Goal: Use online tool/utility

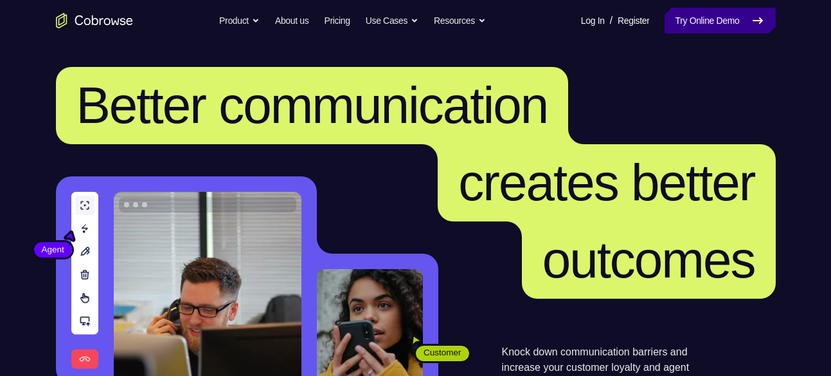
click at [724, 16] on link "Try Online Demo" at bounding box center [720, 21] width 111 height 26
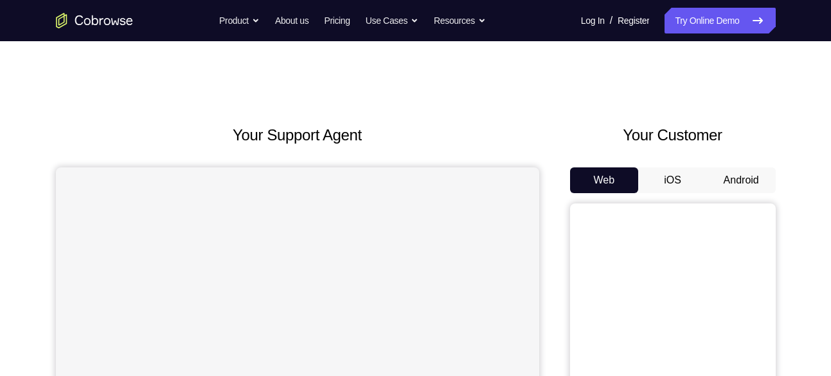
click at [742, 179] on button "Android" at bounding box center [741, 180] width 69 height 26
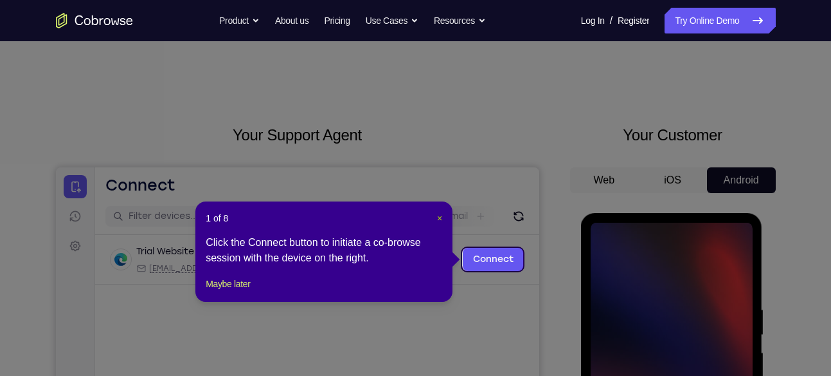
click at [441, 212] on button "×" at bounding box center [439, 218] width 5 height 13
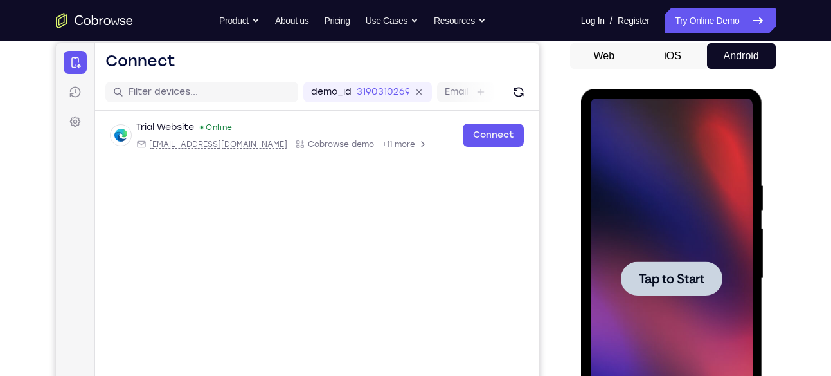
scroll to position [131, 0]
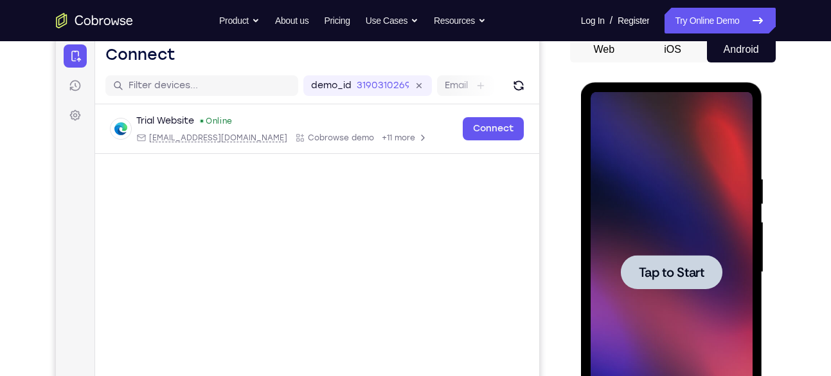
click at [685, 272] on span "Tap to Start" at bounding box center [672, 272] width 66 height 13
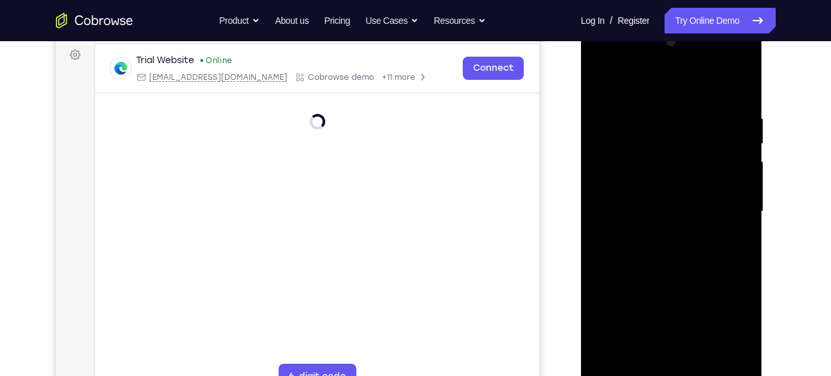
scroll to position [203, 0]
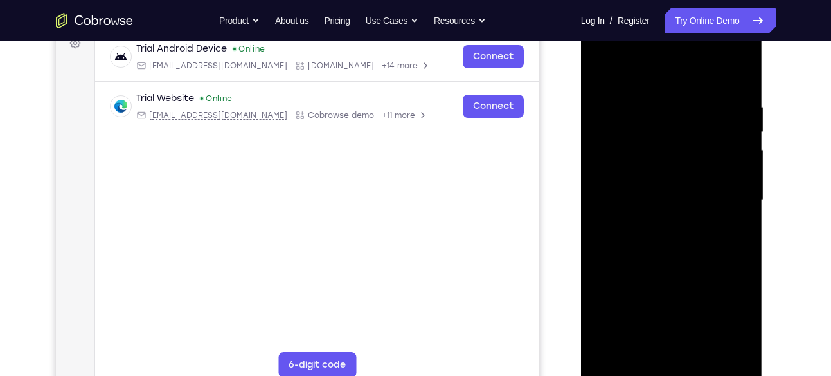
click at [673, 365] on div at bounding box center [672, 200] width 162 height 360
click at [676, 364] on div at bounding box center [672, 200] width 162 height 360
click at [675, 367] on div at bounding box center [672, 200] width 162 height 360
click at [734, 311] on div at bounding box center [672, 200] width 162 height 360
click at [622, 73] on div at bounding box center [672, 200] width 162 height 360
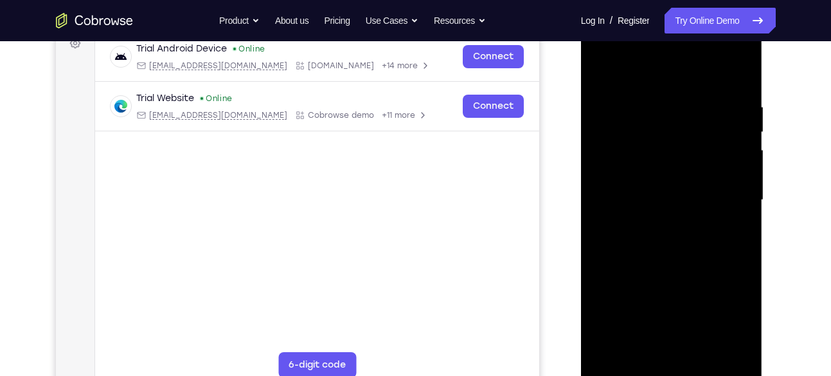
click at [610, 161] on div at bounding box center [672, 200] width 162 height 360
click at [620, 163] on div at bounding box center [672, 200] width 162 height 360
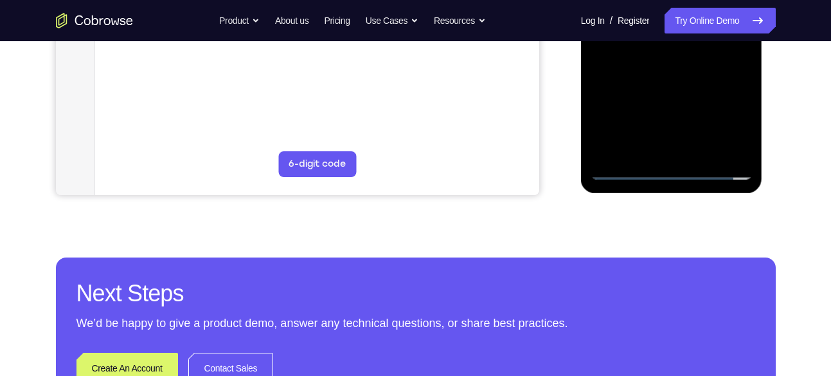
scroll to position [408, 0]
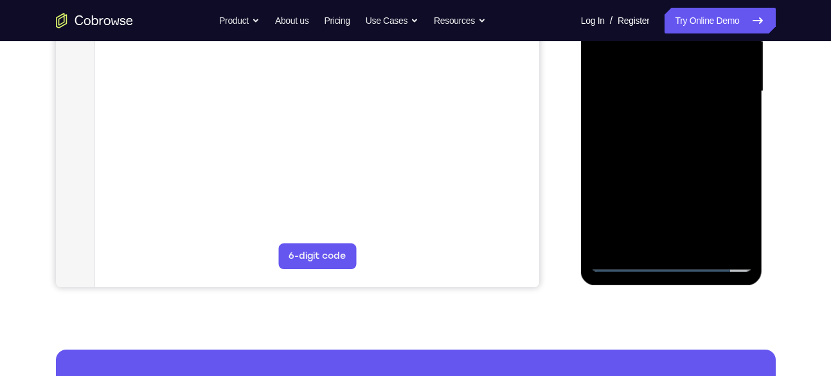
click at [639, 244] on div at bounding box center [672, 91] width 162 height 360
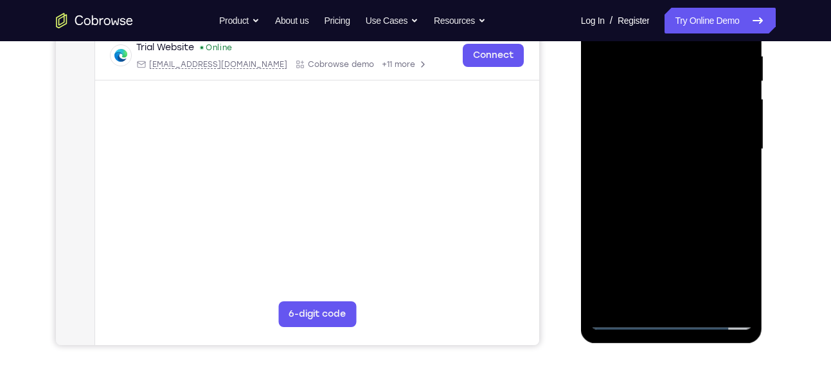
scroll to position [254, 0]
click at [622, 150] on div at bounding box center [672, 148] width 162 height 360
click at [628, 142] on div at bounding box center [672, 148] width 162 height 360
click at [628, 168] on div at bounding box center [672, 148] width 162 height 360
click at [663, 215] on div at bounding box center [672, 148] width 162 height 360
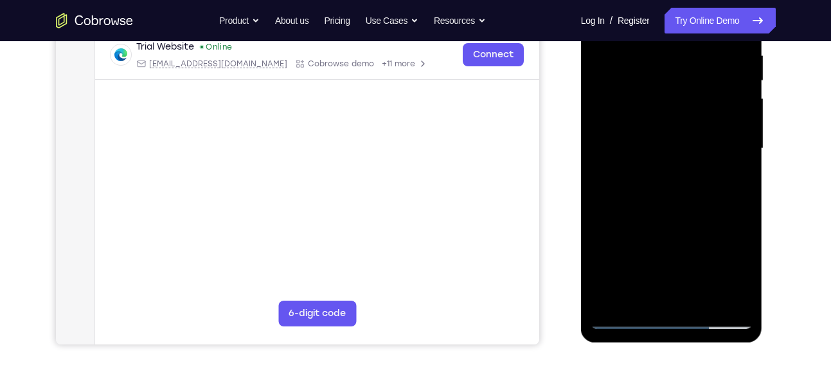
click at [639, 131] on div at bounding box center [672, 148] width 162 height 360
drag, startPoint x: 659, startPoint y: 253, endPoint x: 647, endPoint y: 146, distance: 107.4
click at [647, 146] on div at bounding box center [672, 148] width 162 height 360
click at [639, 296] on div at bounding box center [672, 148] width 162 height 360
click at [637, 127] on div at bounding box center [672, 148] width 162 height 360
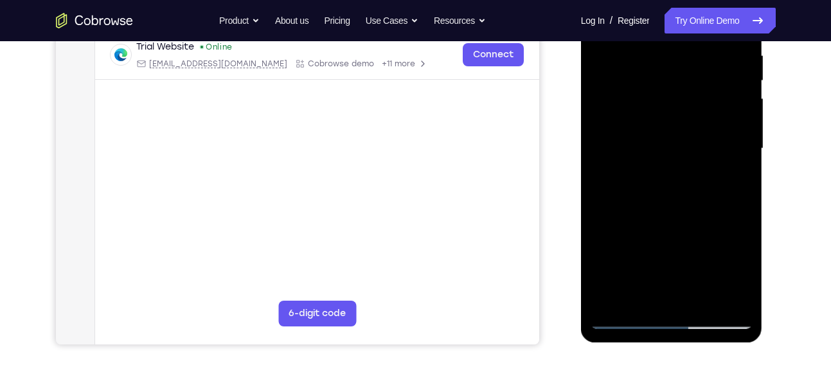
click at [617, 172] on div at bounding box center [672, 148] width 162 height 360
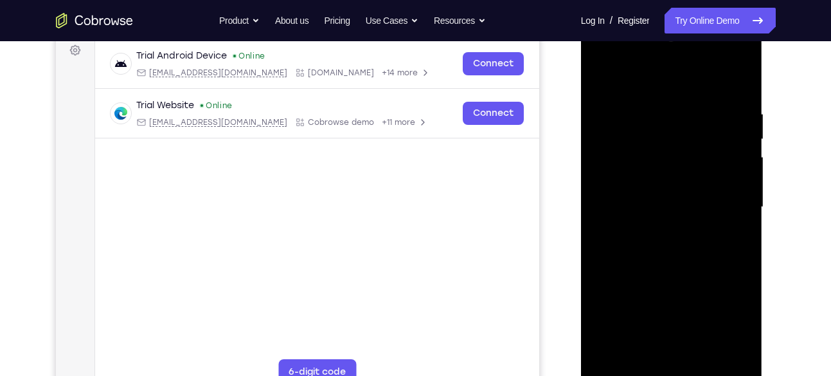
click at [723, 55] on div at bounding box center [672, 207] width 162 height 360
click at [595, 56] on div at bounding box center [672, 207] width 162 height 360
click at [732, 207] on div at bounding box center [672, 207] width 162 height 360
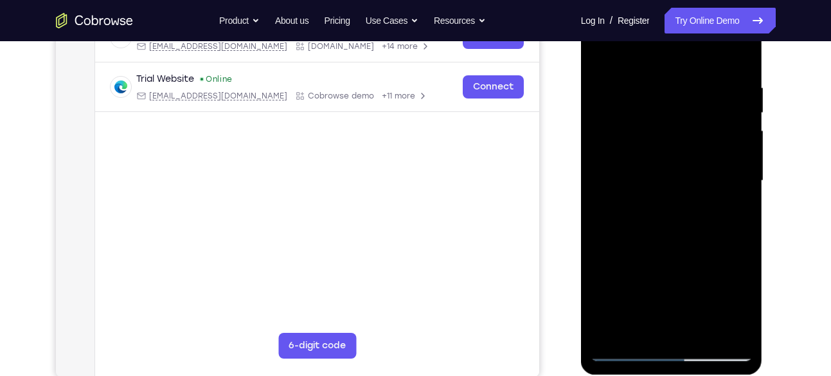
scroll to position [223, 0]
click at [661, 204] on div at bounding box center [672, 180] width 162 height 360
drag, startPoint x: 657, startPoint y: 260, endPoint x: 646, endPoint y: 161, distance: 99.7
click at [646, 161] on div at bounding box center [672, 180] width 162 height 360
click at [650, 219] on div at bounding box center [672, 180] width 162 height 360
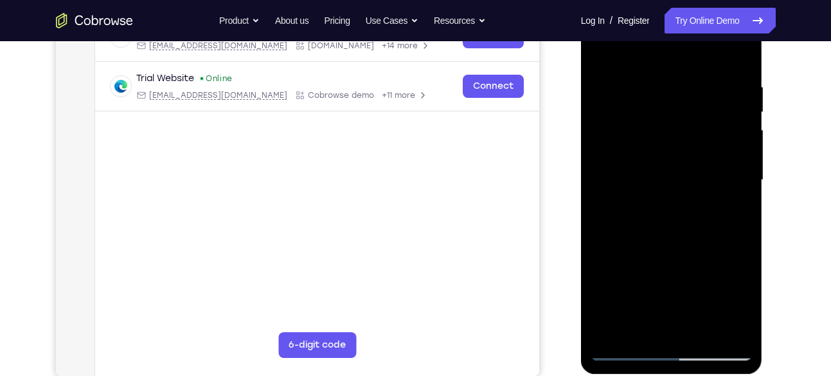
click at [649, 152] on div at bounding box center [672, 180] width 162 height 360
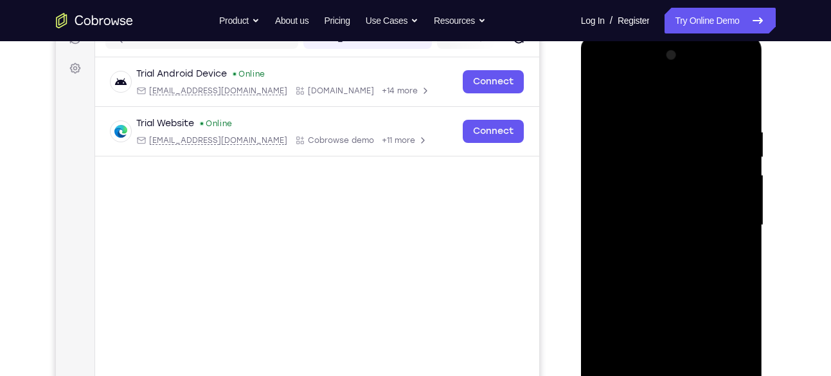
scroll to position [173, 0]
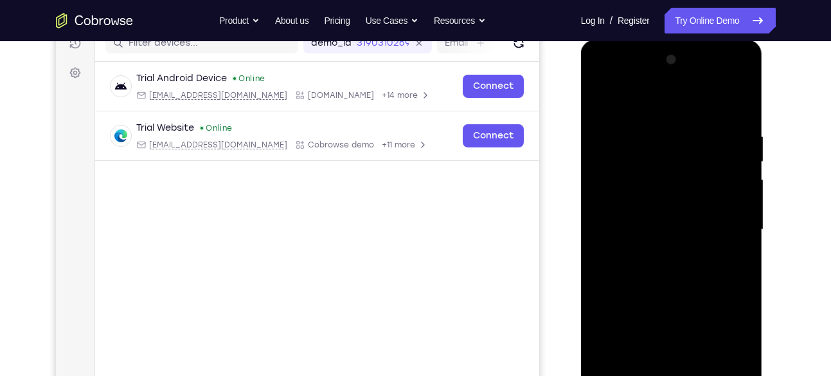
click at [639, 187] on div at bounding box center [672, 230] width 162 height 360
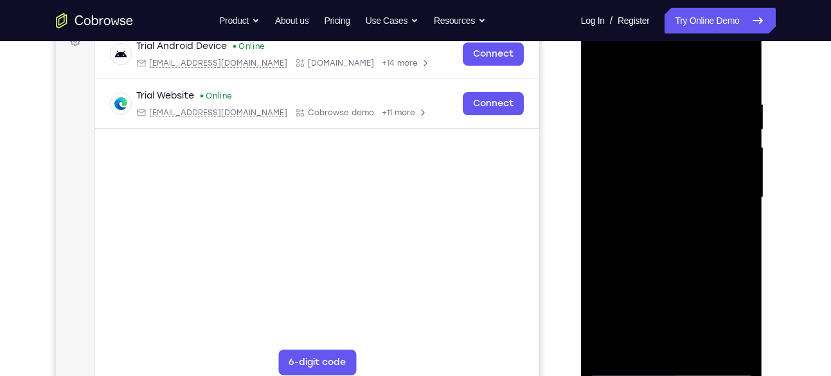
click at [639, 134] on div at bounding box center [672, 197] width 162 height 360
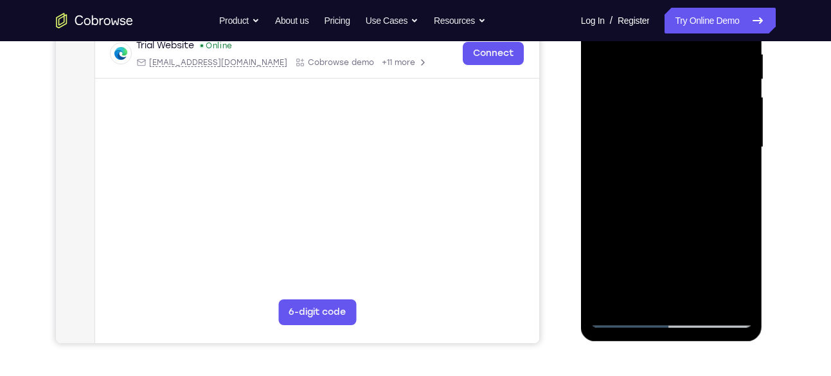
scroll to position [223, 0]
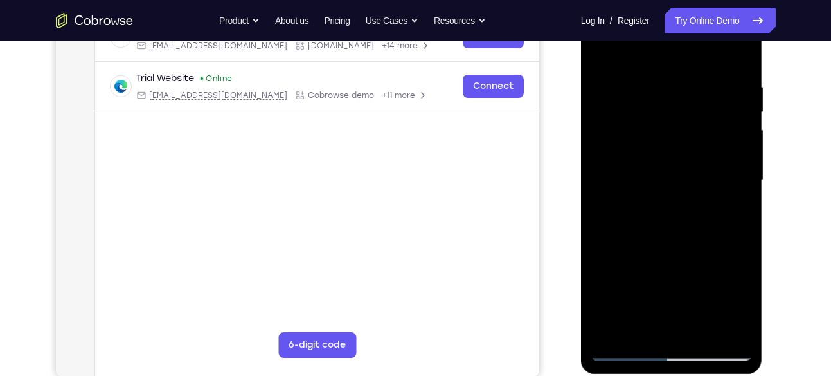
click at [738, 63] on div at bounding box center [672, 180] width 162 height 360
click at [650, 82] on div at bounding box center [672, 180] width 162 height 360
click at [735, 192] on div at bounding box center [672, 180] width 162 height 360
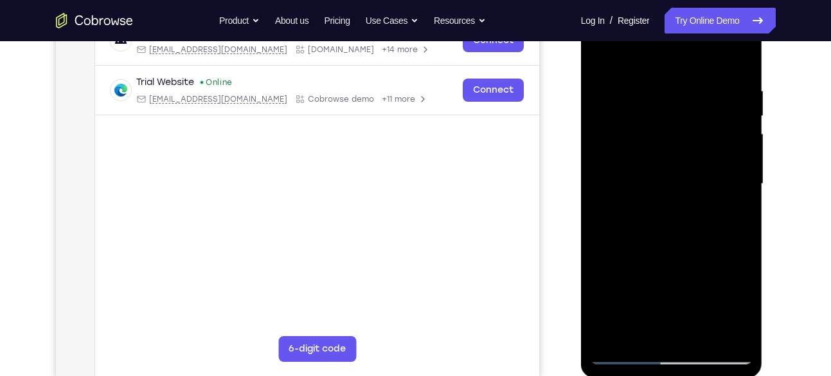
click at [743, 199] on div at bounding box center [672, 184] width 162 height 360
click at [745, 200] on div at bounding box center [672, 184] width 162 height 360
click at [745, 191] on div at bounding box center [672, 184] width 162 height 360
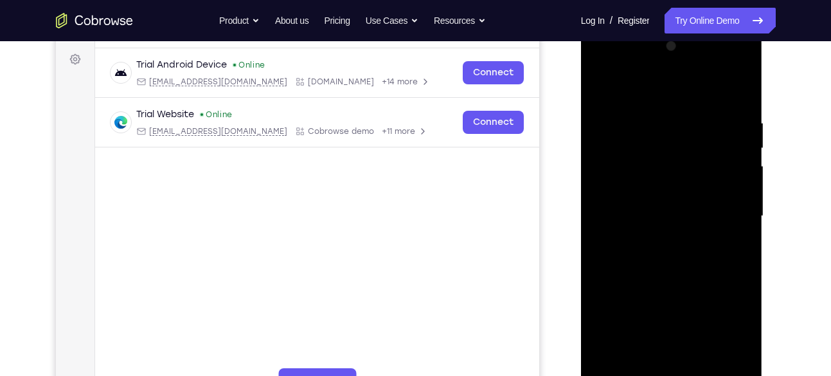
click at [738, 94] on div at bounding box center [672, 216] width 162 height 360
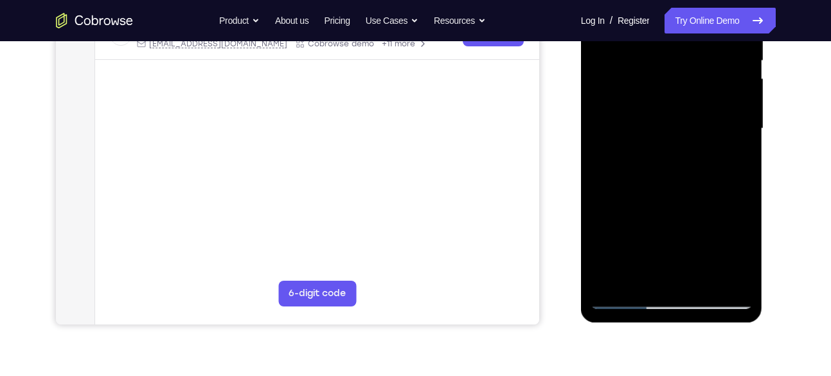
click at [708, 280] on div at bounding box center [672, 129] width 162 height 360
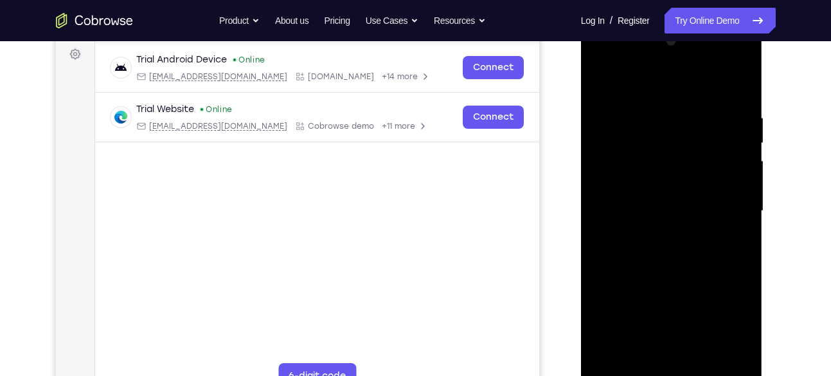
scroll to position [191, 0]
click at [675, 286] on div at bounding box center [672, 212] width 162 height 360
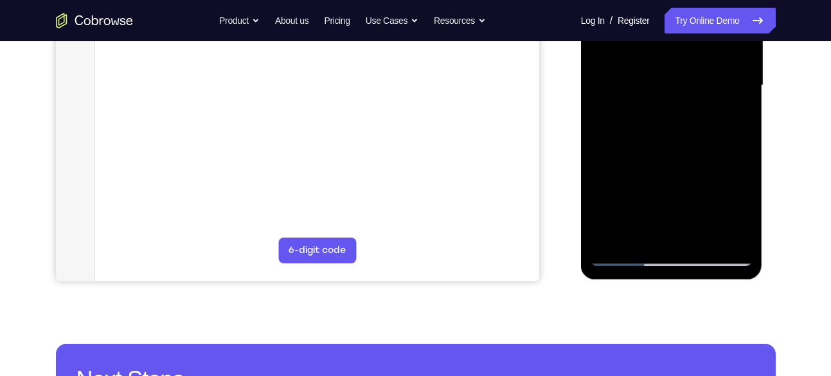
scroll to position [318, 0]
drag, startPoint x: 657, startPoint y: 197, endPoint x: 651, endPoint y: 107, distance: 90.9
click at [651, 107] on div at bounding box center [672, 85] width 162 height 360
drag, startPoint x: 661, startPoint y: 152, endPoint x: 673, endPoint y: 255, distance: 104.3
click at [673, 255] on div at bounding box center [672, 85] width 162 height 360
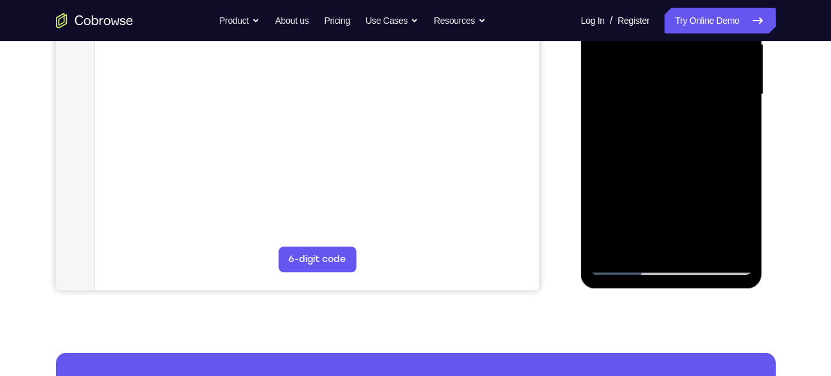
scroll to position [312, 0]
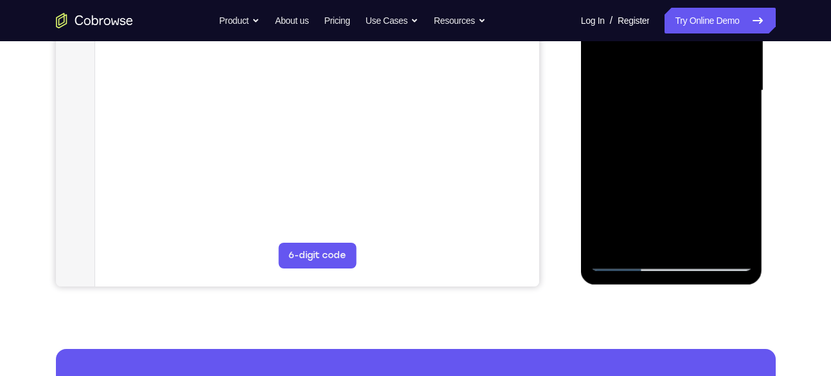
click at [626, 259] on div at bounding box center [672, 91] width 162 height 360
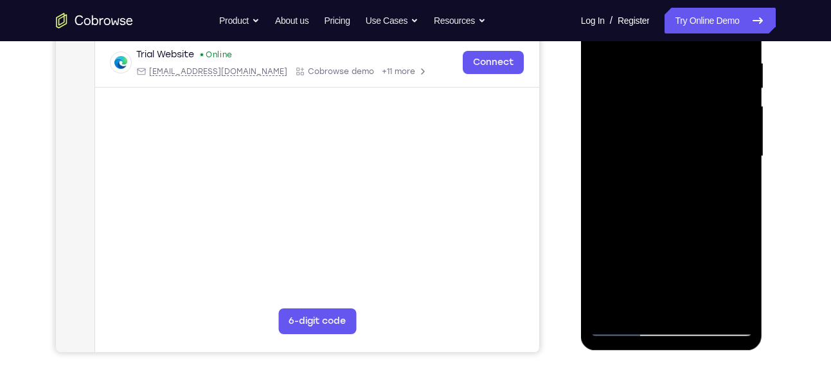
scroll to position [245, 0]
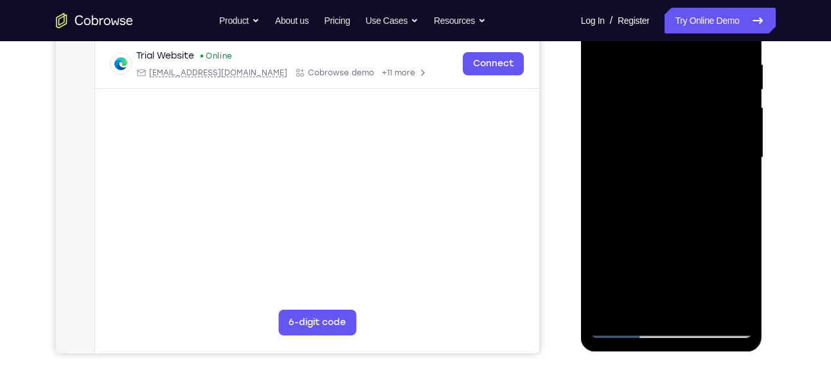
click at [647, 67] on div at bounding box center [672, 157] width 162 height 360
click at [658, 299] on div at bounding box center [672, 157] width 162 height 360
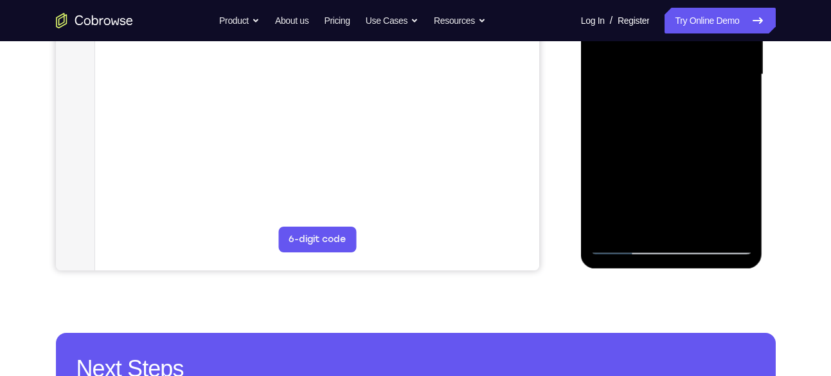
scroll to position [329, 0]
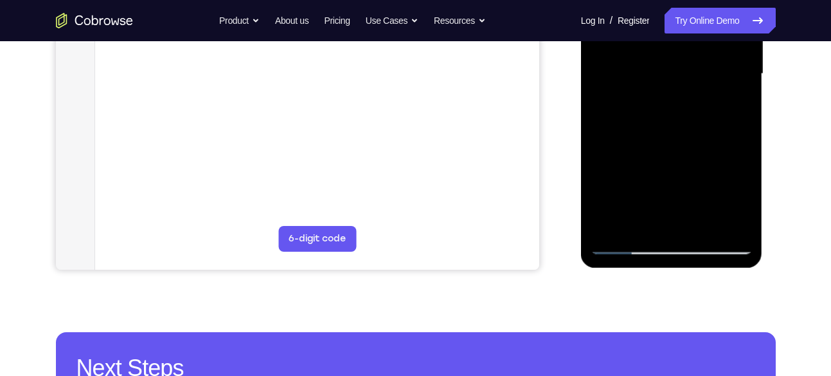
click at [625, 241] on div at bounding box center [672, 74] width 162 height 360
click at [725, 217] on div at bounding box center [672, 74] width 162 height 360
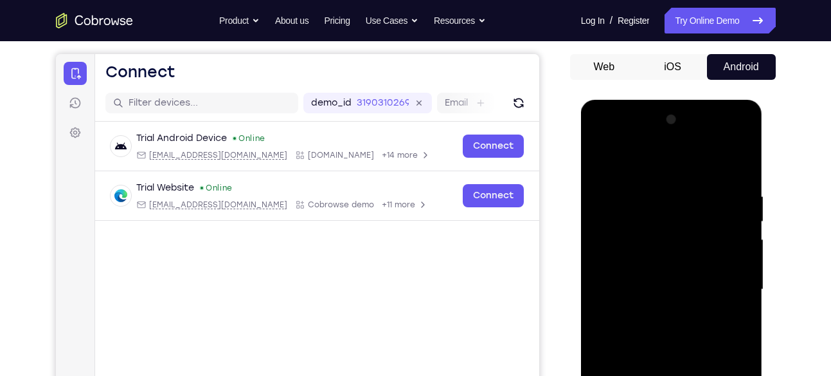
scroll to position [113, 0]
click at [740, 172] on div at bounding box center [672, 290] width 162 height 360
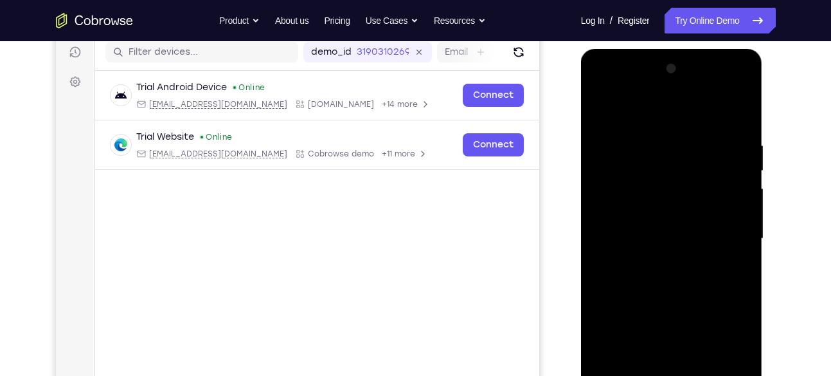
click at [689, 145] on div at bounding box center [672, 239] width 162 height 360
click at [740, 241] on div at bounding box center [672, 239] width 162 height 360
click at [742, 172] on div at bounding box center [672, 239] width 162 height 360
click at [743, 184] on div at bounding box center [672, 239] width 162 height 360
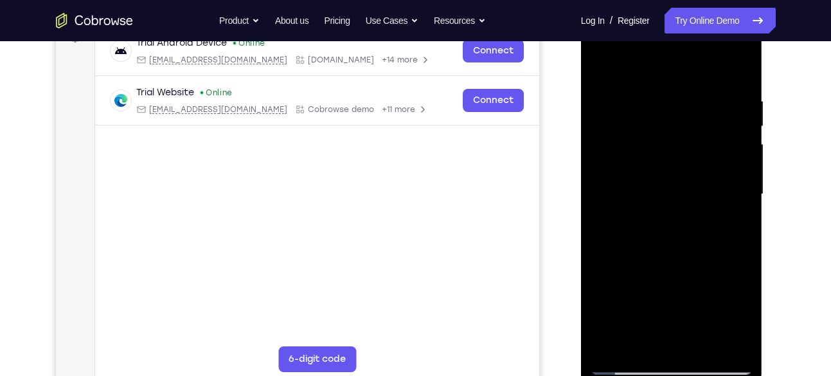
scroll to position [206, 0]
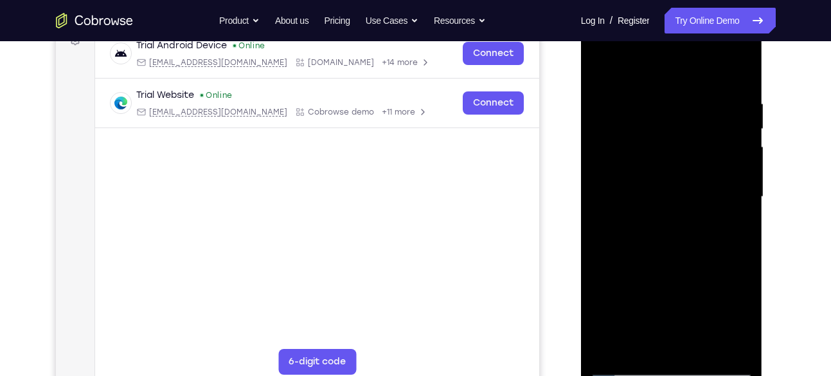
click at [738, 73] on div at bounding box center [672, 197] width 162 height 360
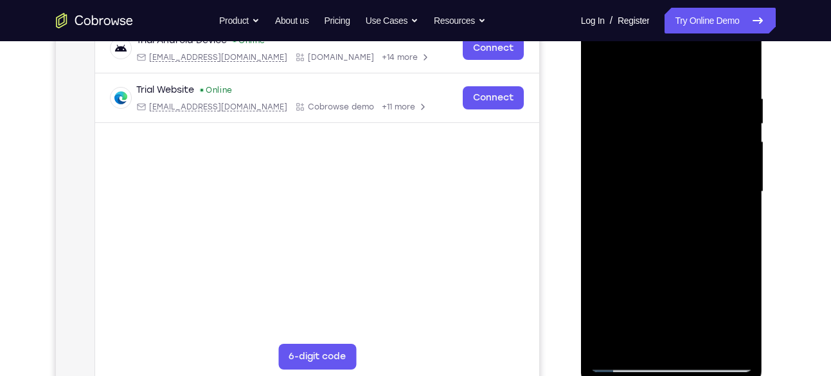
drag, startPoint x: 689, startPoint y: 84, endPoint x: 590, endPoint y: 99, distance: 100.2
click at [590, 99] on div at bounding box center [672, 193] width 182 height 383
drag, startPoint x: 702, startPoint y: 86, endPoint x: 615, endPoint y: 102, distance: 87.7
click at [615, 102] on div at bounding box center [672, 192] width 162 height 360
drag, startPoint x: 722, startPoint y: 92, endPoint x: 631, endPoint y: 105, distance: 91.0
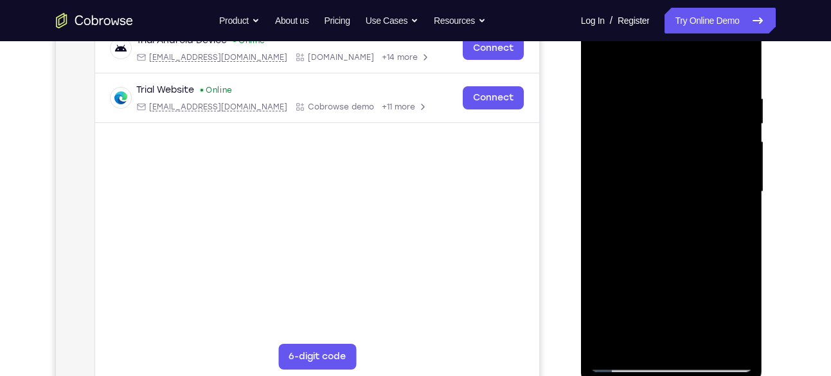
click at [631, 105] on div at bounding box center [672, 192] width 162 height 360
drag, startPoint x: 668, startPoint y: 281, endPoint x: 642, endPoint y: 143, distance: 140.5
click at [642, 143] on div at bounding box center [672, 192] width 162 height 360
drag, startPoint x: 667, startPoint y: 286, endPoint x: 639, endPoint y: 125, distance: 163.2
click at [639, 125] on div at bounding box center [672, 192] width 162 height 360
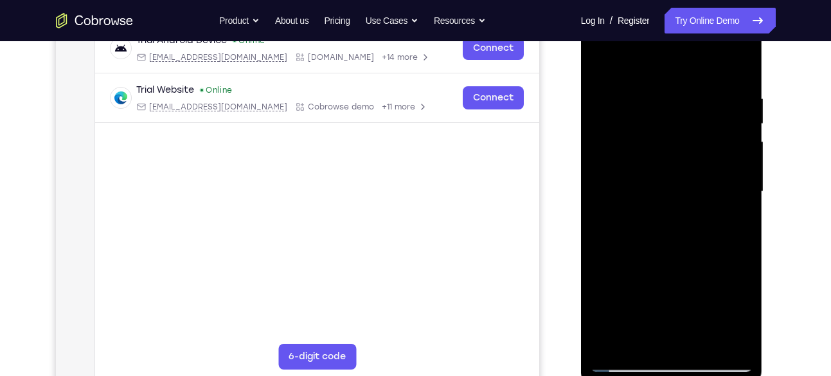
drag, startPoint x: 680, startPoint y: 289, endPoint x: 653, endPoint y: 104, distance: 186.4
click at [653, 104] on div at bounding box center [672, 192] width 162 height 360
click at [682, 248] on div at bounding box center [672, 192] width 162 height 360
drag, startPoint x: 682, startPoint y: 248, endPoint x: 653, endPoint y: 111, distance: 140.5
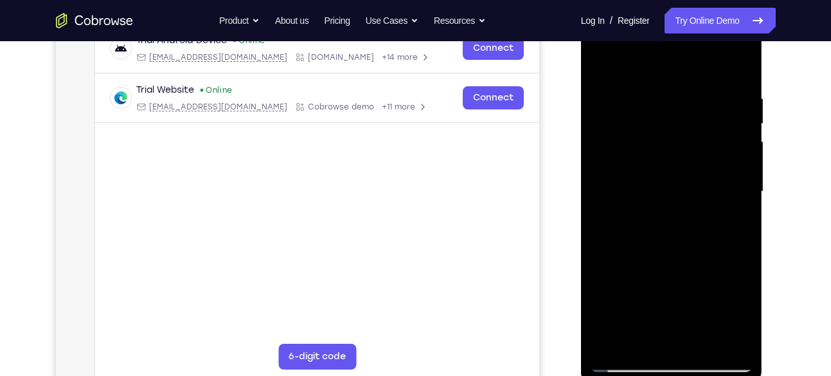
click at [653, 111] on div at bounding box center [672, 192] width 162 height 360
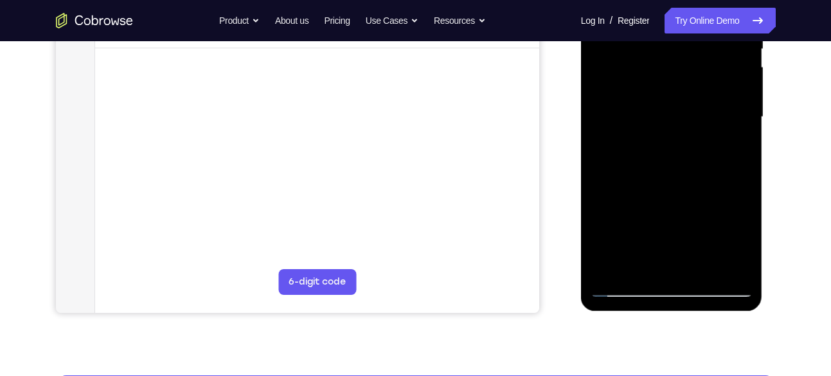
scroll to position [286, 0]
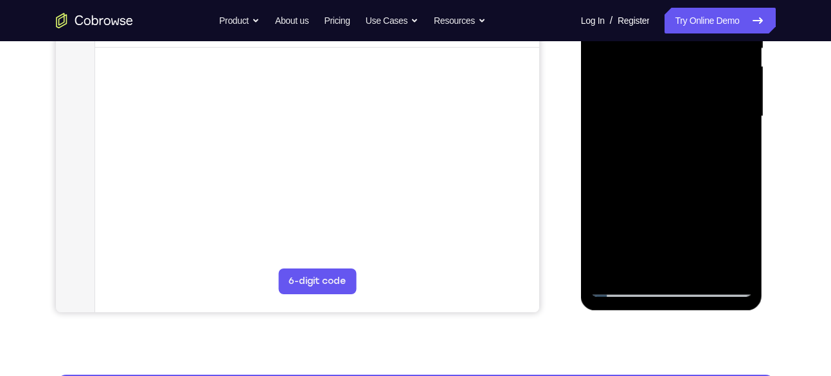
drag, startPoint x: 674, startPoint y: 203, endPoint x: 659, endPoint y: 71, distance: 133.3
click at [659, 71] on div at bounding box center [672, 116] width 162 height 360
drag, startPoint x: 693, startPoint y: 186, endPoint x: 687, endPoint y: 152, distance: 35.2
click at [687, 152] on div at bounding box center [672, 116] width 162 height 360
drag, startPoint x: 729, startPoint y: 185, endPoint x: 723, endPoint y: 172, distance: 13.9
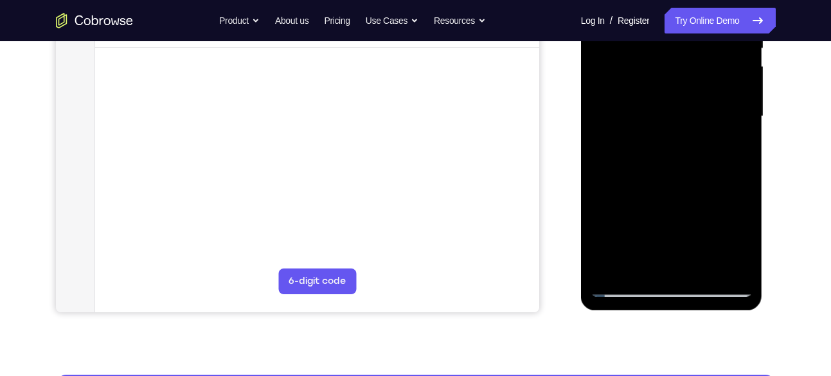
click at [723, 172] on div at bounding box center [672, 116] width 162 height 360
click at [743, 131] on div at bounding box center [672, 116] width 162 height 360
click at [701, 269] on div at bounding box center [672, 116] width 162 height 360
click at [619, 286] on div at bounding box center [672, 116] width 162 height 360
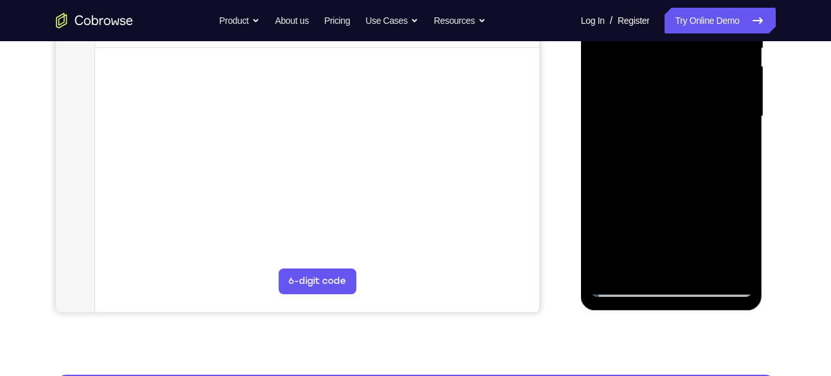
click at [724, 163] on div at bounding box center [672, 116] width 162 height 360
drag, startPoint x: 699, startPoint y: 221, endPoint x: 668, endPoint y: 94, distance: 131.2
click at [668, 94] on div at bounding box center [672, 116] width 162 height 360
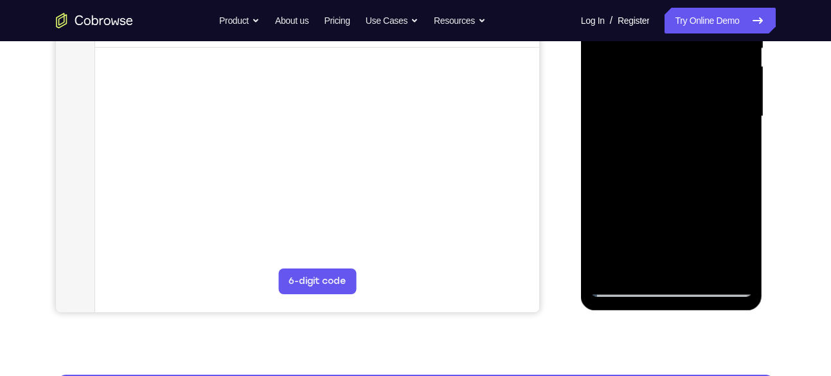
drag, startPoint x: 668, startPoint y: 216, endPoint x: 631, endPoint y: 21, distance: 198.3
click at [631, 21] on div at bounding box center [672, 116] width 162 height 360
drag, startPoint x: 656, startPoint y: 232, endPoint x: 656, endPoint y: 87, distance: 144.7
click at [656, 87] on div at bounding box center [672, 116] width 162 height 360
drag, startPoint x: 668, startPoint y: 221, endPoint x: 657, endPoint y: 82, distance: 139.3
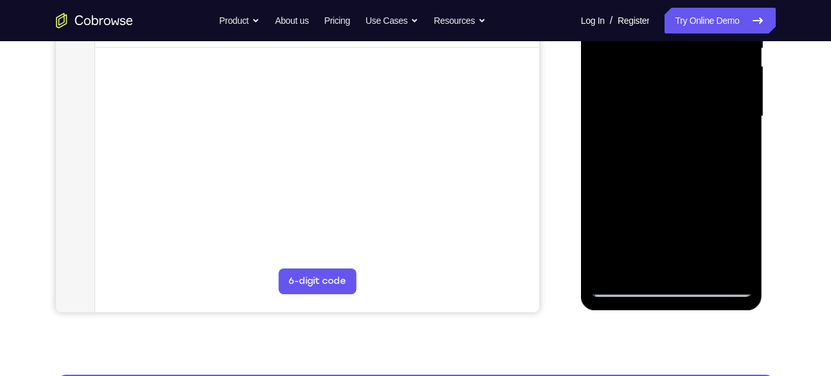
click at [657, 82] on div at bounding box center [672, 116] width 162 height 360
drag, startPoint x: 698, startPoint y: 213, endPoint x: 664, endPoint y: 80, distance: 137.6
click at [664, 80] on div at bounding box center [672, 116] width 162 height 360
drag, startPoint x: 678, startPoint y: 161, endPoint x: 652, endPoint y: 66, distance: 98.0
click at [652, 66] on div at bounding box center [672, 116] width 162 height 360
